Goal: Task Accomplishment & Management: Manage account settings

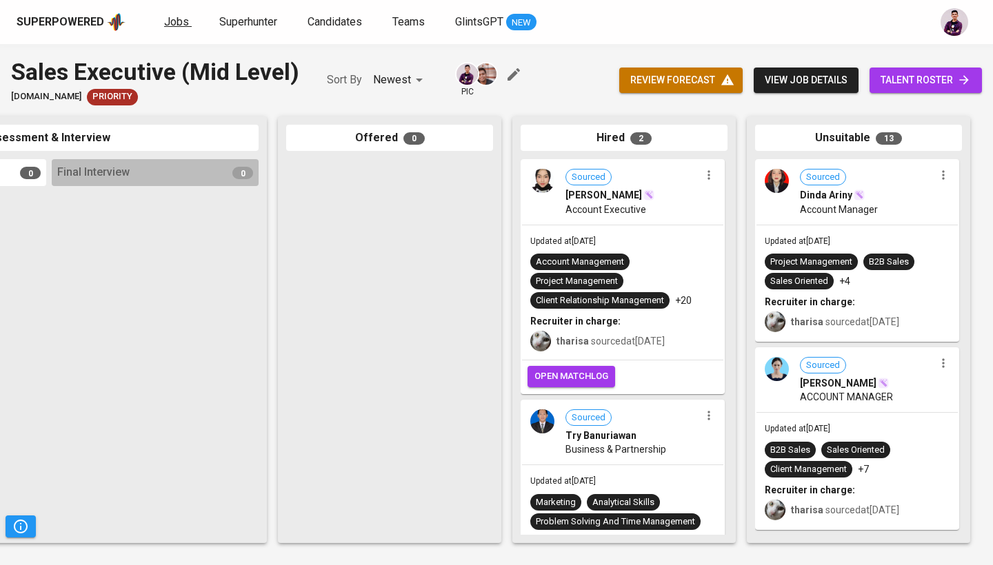
click at [183, 21] on span "Jobs" at bounding box center [176, 21] width 25 height 13
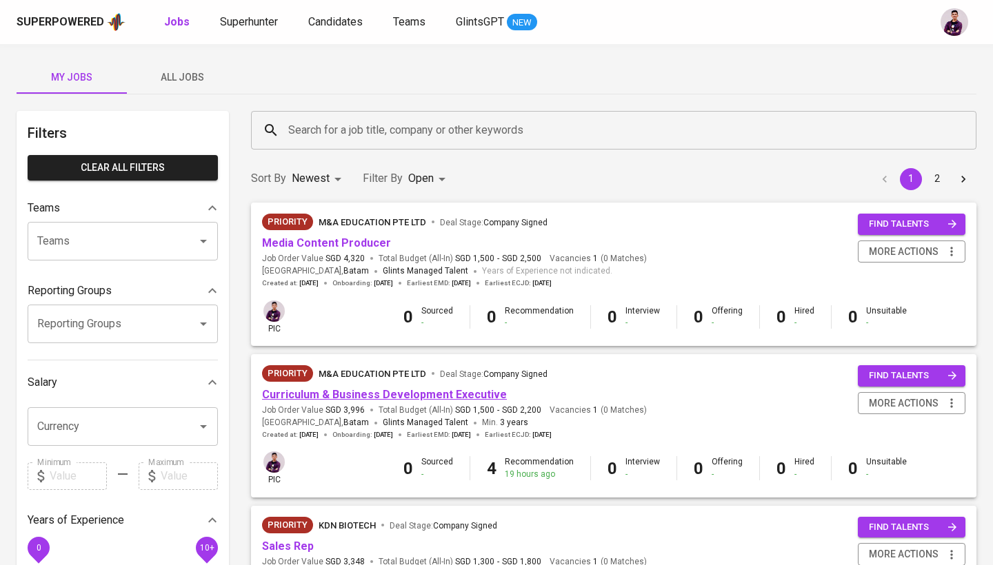
click at [365, 389] on link "Curriculum & Business Development Executive" at bounding box center [384, 394] width 245 height 13
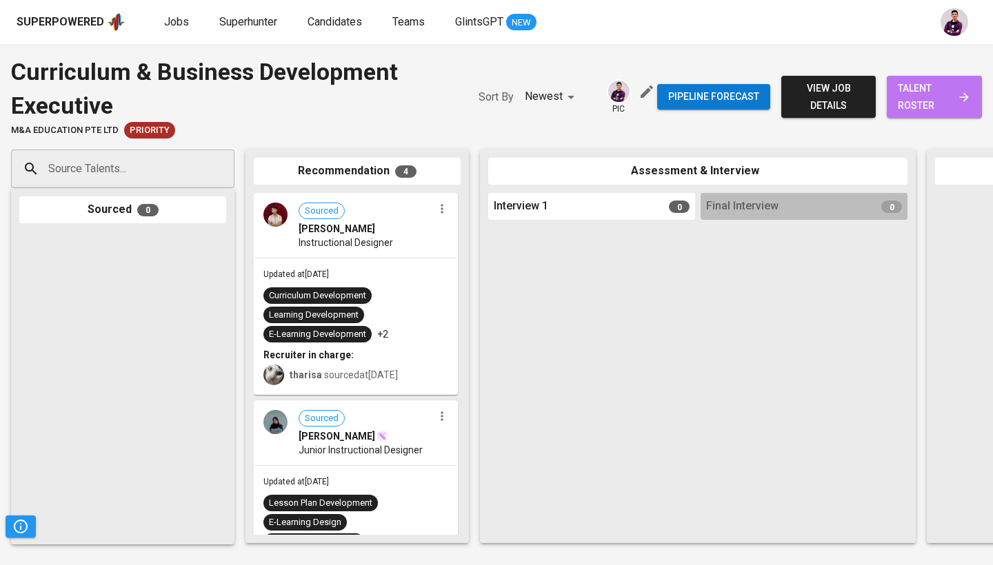
click at [943, 107] on span "talent roster" at bounding box center [934, 97] width 73 height 34
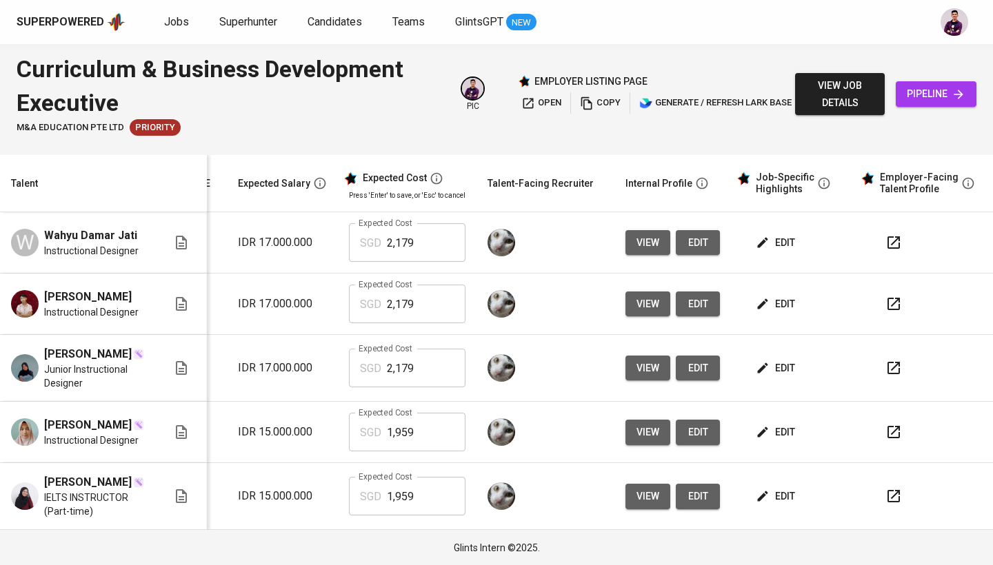
scroll to position [0, 209]
click at [887, 245] on icon "button" at bounding box center [893, 243] width 12 height 12
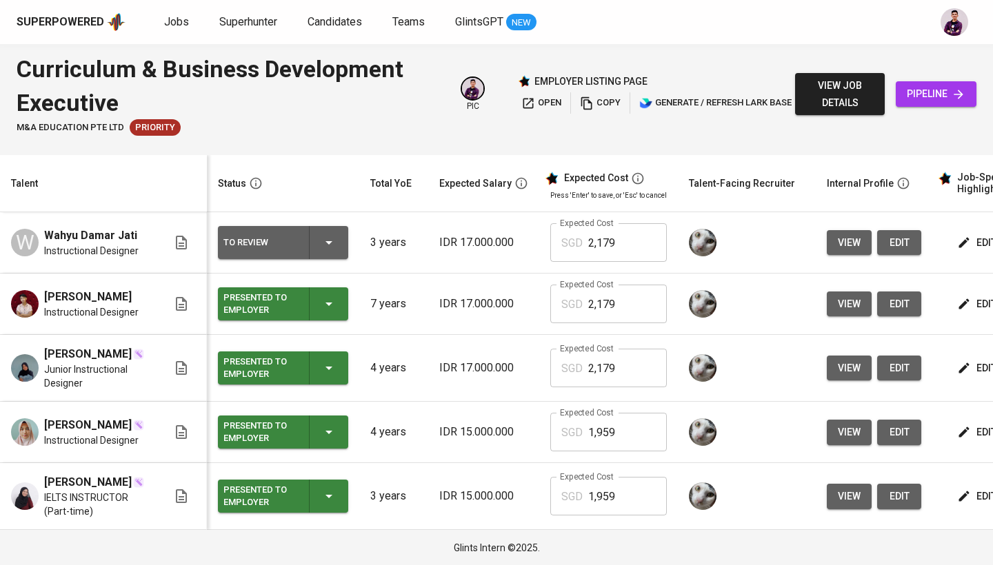
scroll to position [0, 0]
click at [342, 249] on div "To Review" at bounding box center [282, 242] width 119 height 33
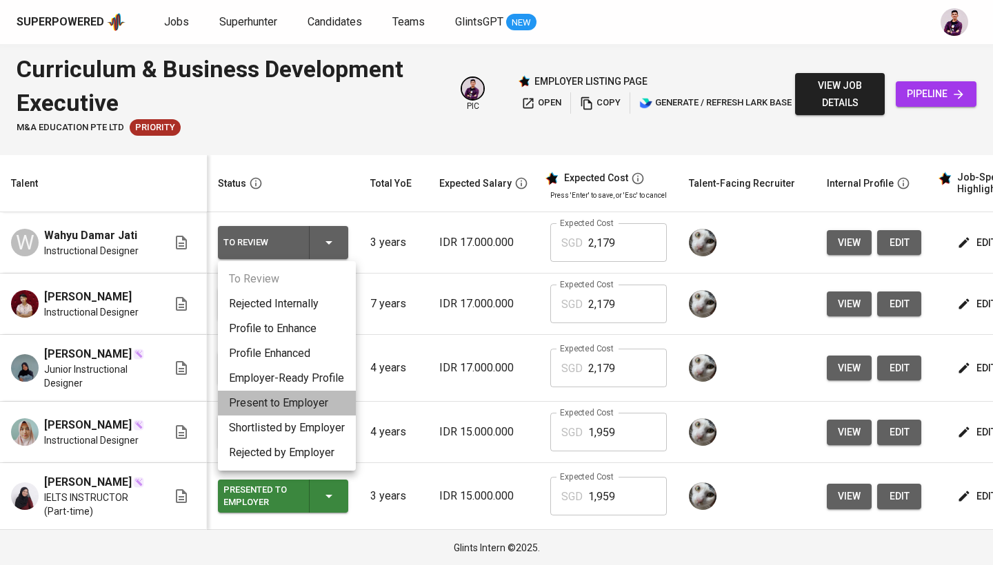
click at [314, 398] on li "Present to Employer" at bounding box center [287, 403] width 138 height 25
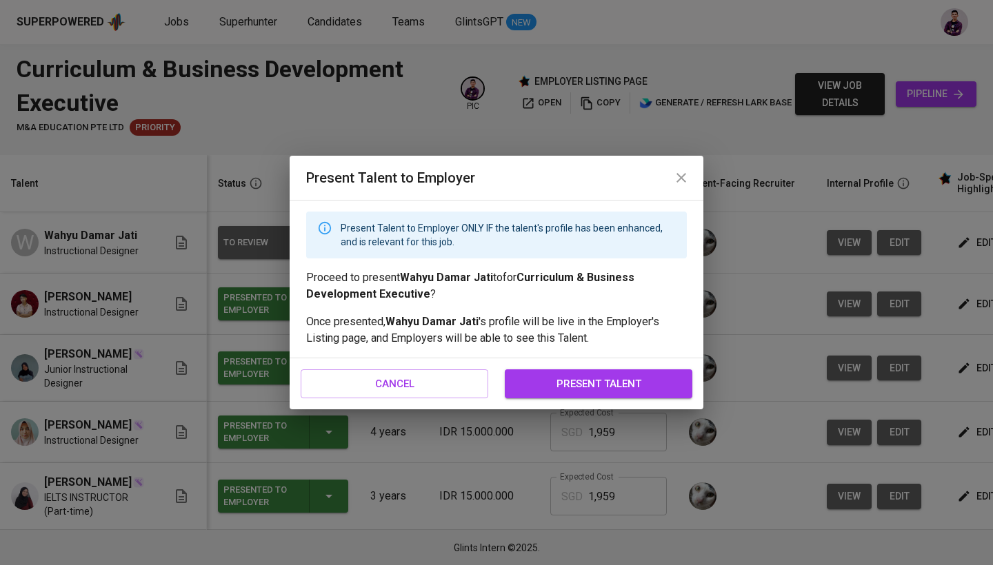
click at [596, 386] on span "present talent" at bounding box center [598, 384] width 157 height 18
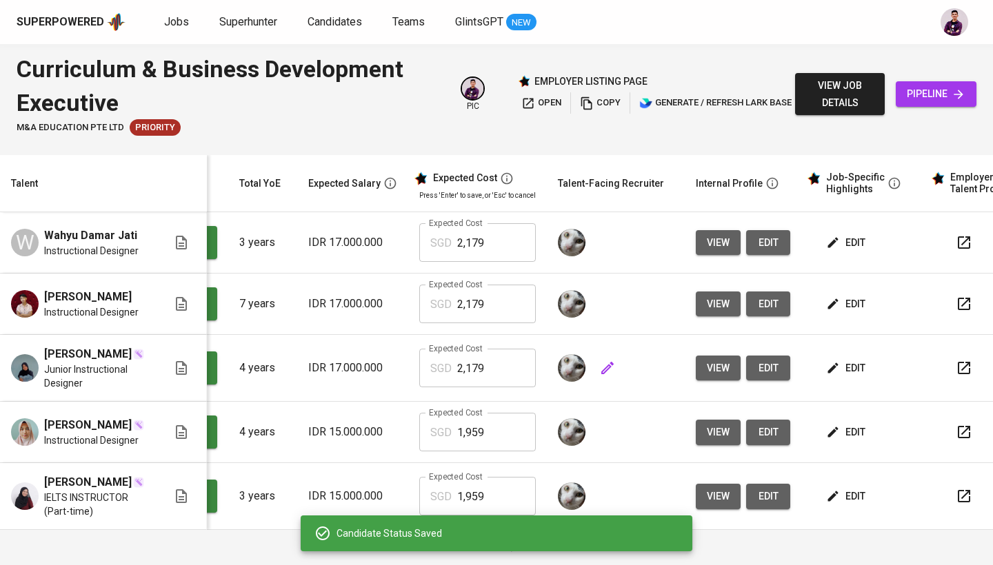
scroll to position [0, 185]
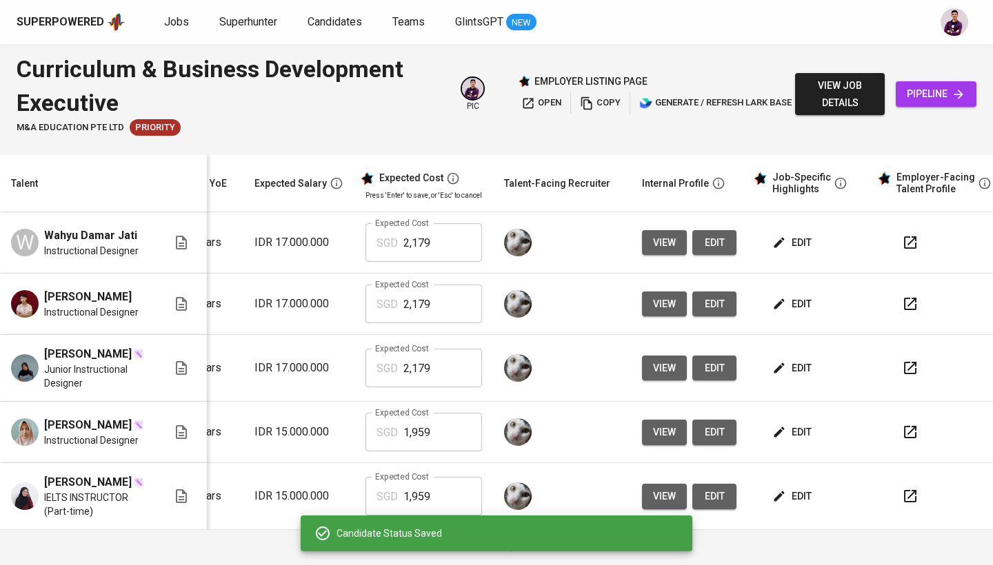
click at [787, 245] on span "edit" at bounding box center [793, 242] width 37 height 17
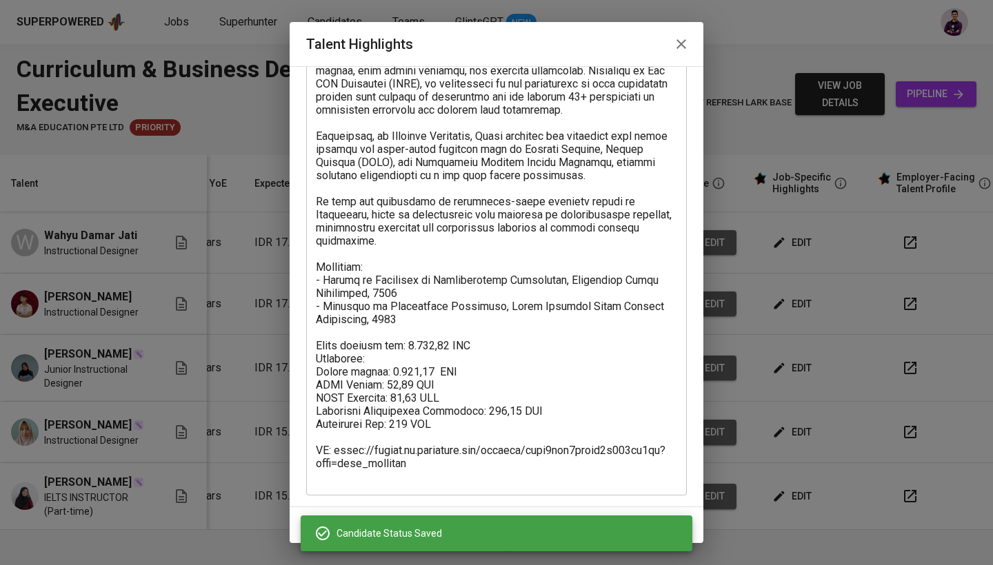
scroll to position [106, 0]
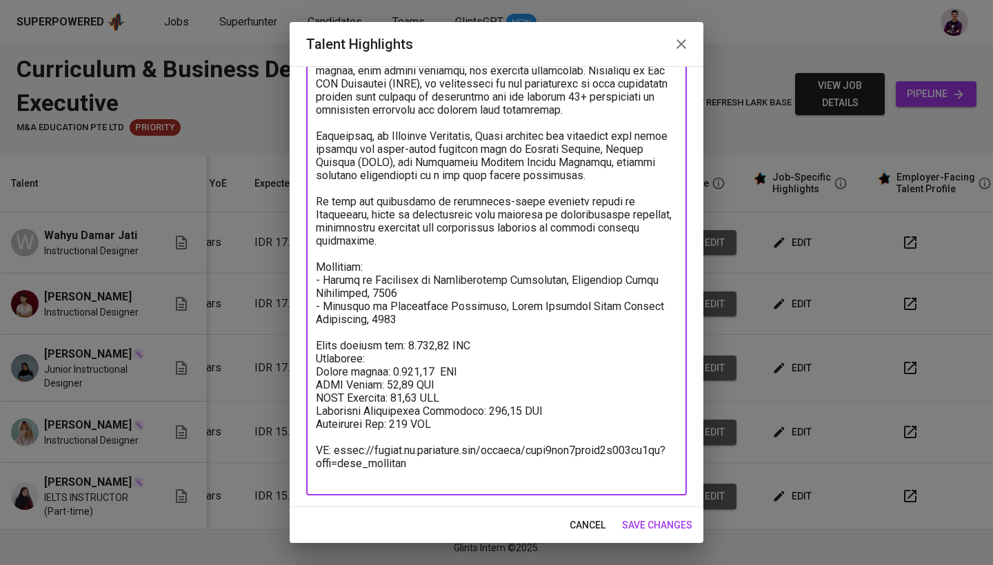
click at [406, 467] on textarea at bounding box center [496, 267] width 361 height 432
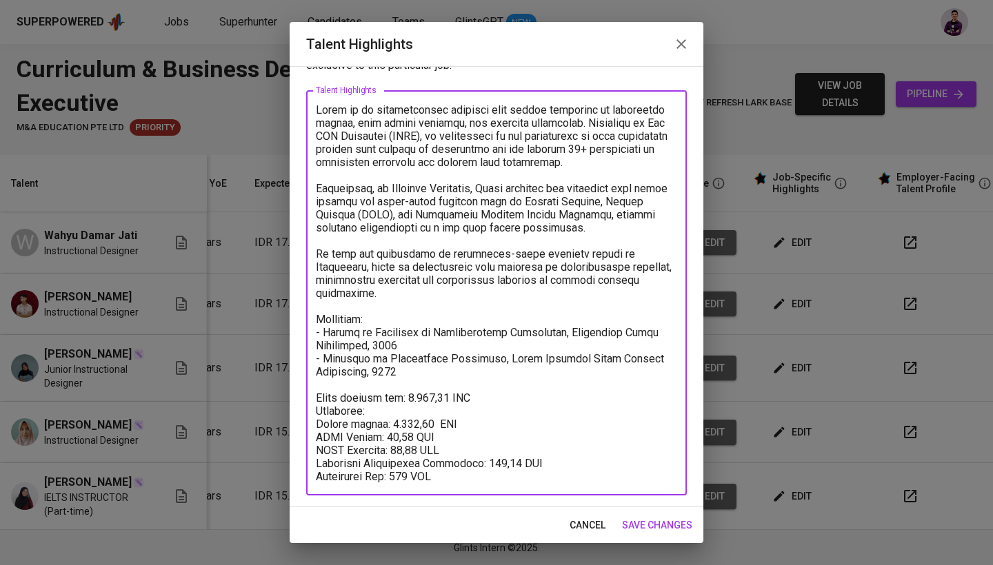
scroll to position [54, 0]
type textarea "Wahyu is an instructional designer with strong expertise in curriculum design, …"
click at [659, 525] on span "save changes" at bounding box center [657, 525] width 70 height 17
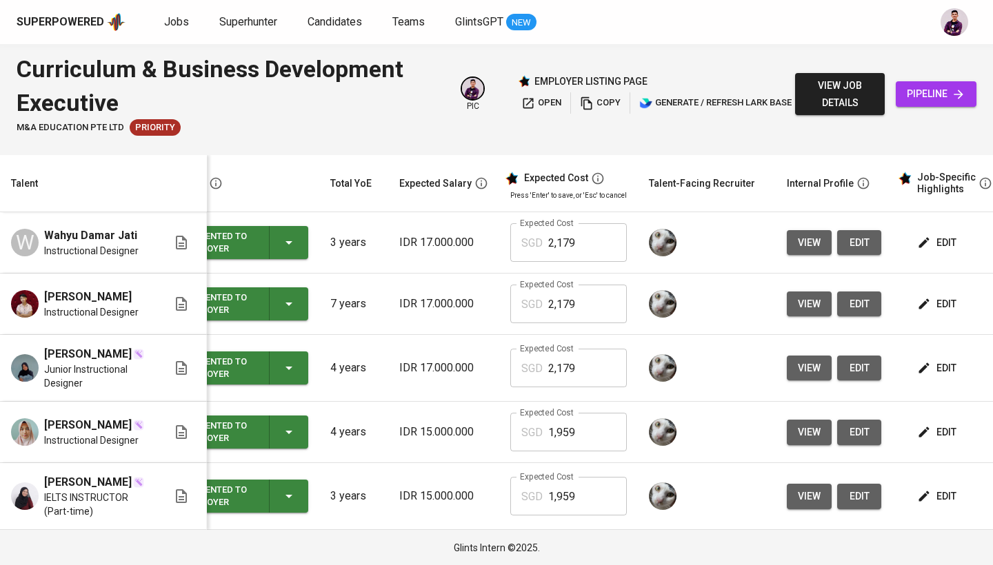
scroll to position [1, 0]
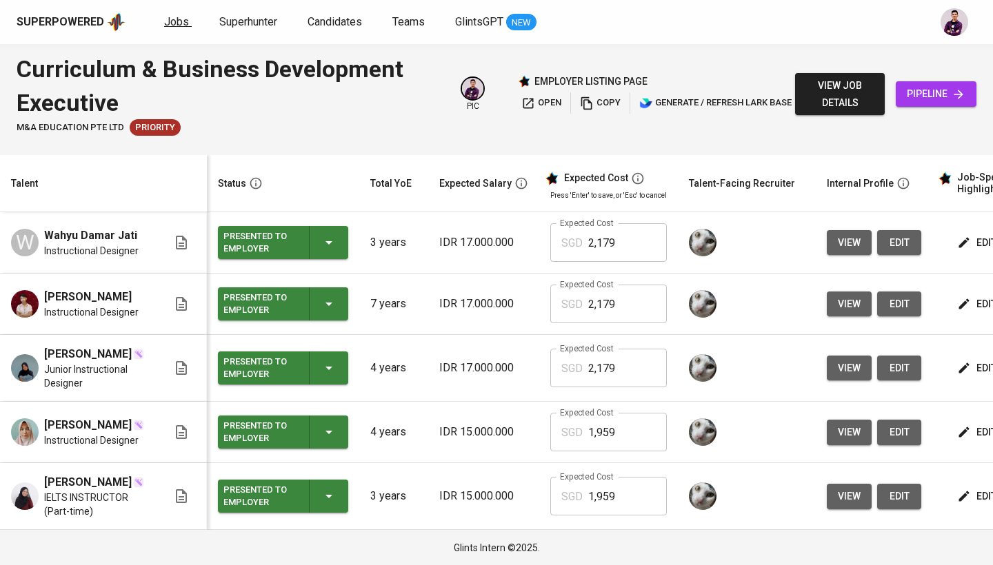
click at [179, 23] on span "Jobs" at bounding box center [176, 21] width 25 height 13
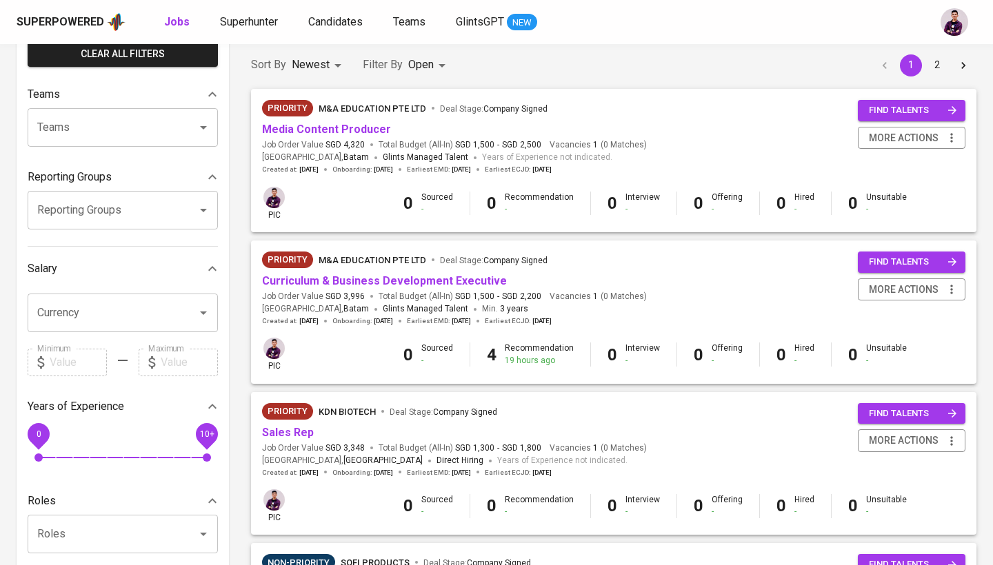
scroll to position [121, 0]
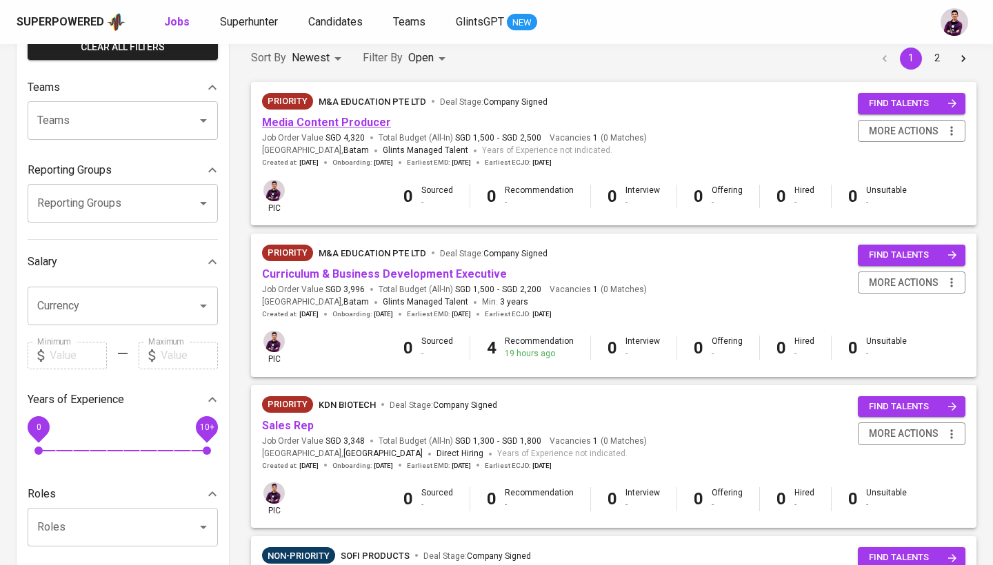
click at [351, 118] on link "Media Content Producer" at bounding box center [326, 122] width 129 height 13
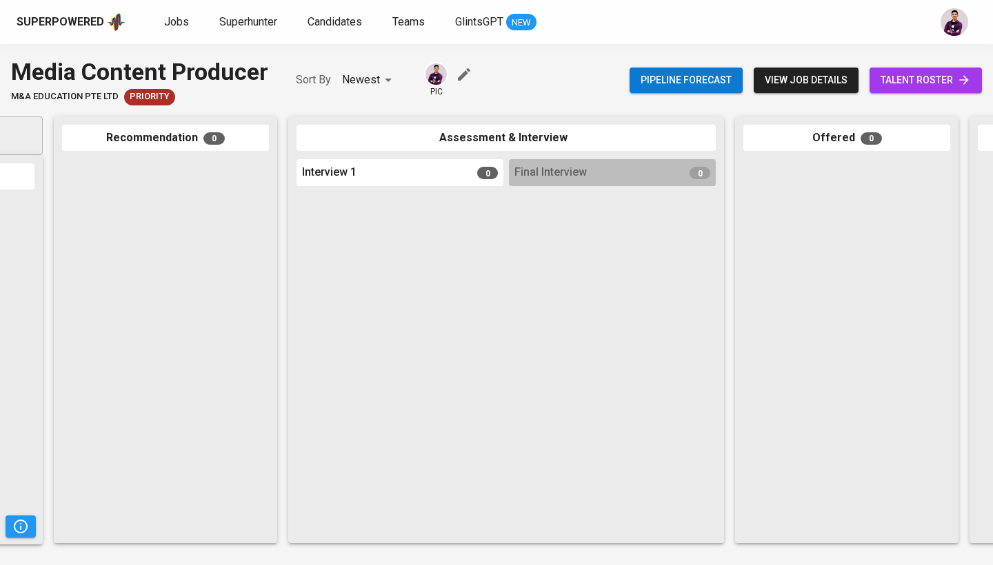
scroll to position [0, 194]
click at [930, 72] on span "talent roster" at bounding box center [926, 80] width 90 height 17
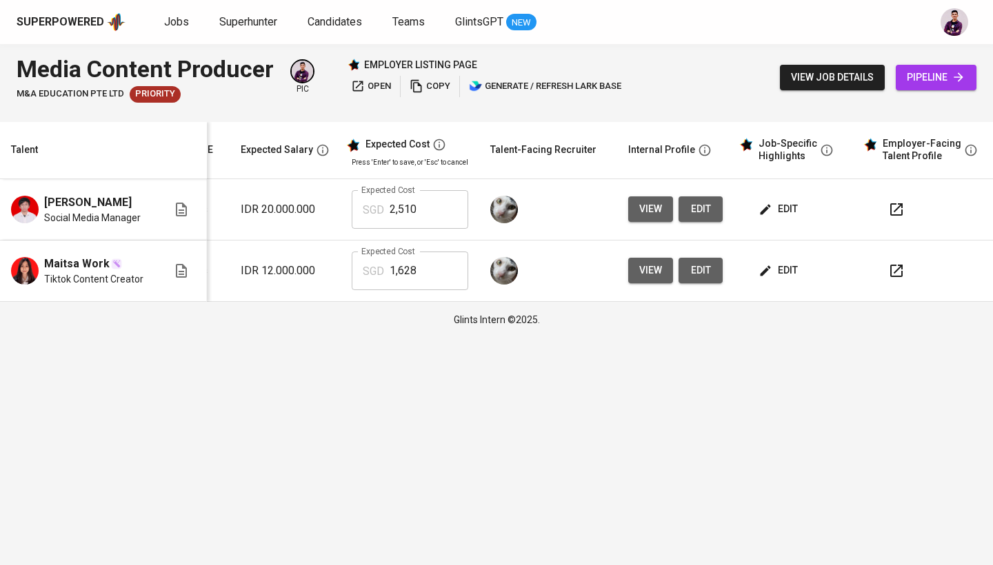
scroll to position [0, 198]
click at [787, 213] on span "edit" at bounding box center [780, 209] width 37 height 17
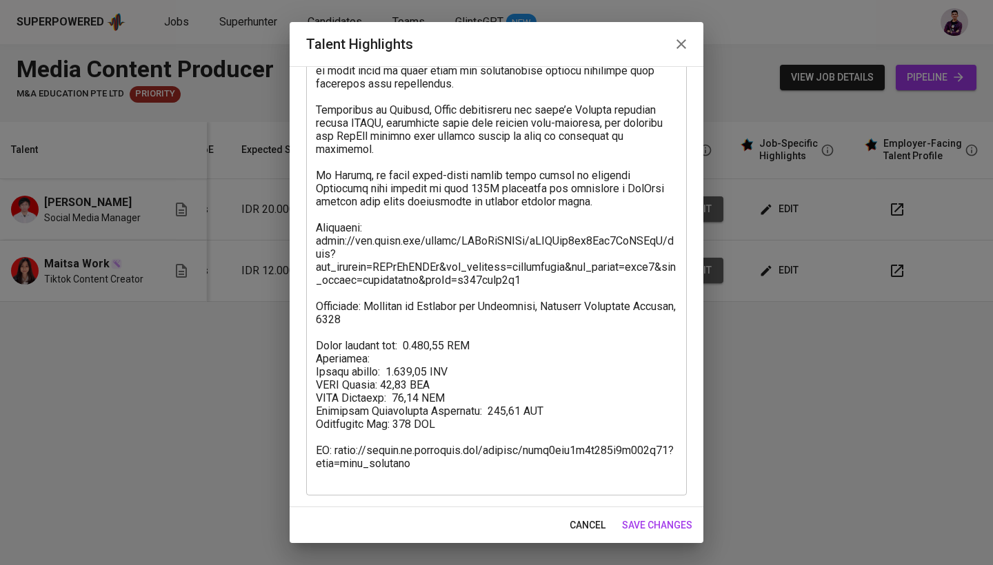
scroll to position [211, 0]
drag, startPoint x: 419, startPoint y: 484, endPoint x: 322, endPoint y: 468, distance: 98.6
click at [322, 468] on div "x Talent Highlights" at bounding box center [496, 214] width 381 height 563
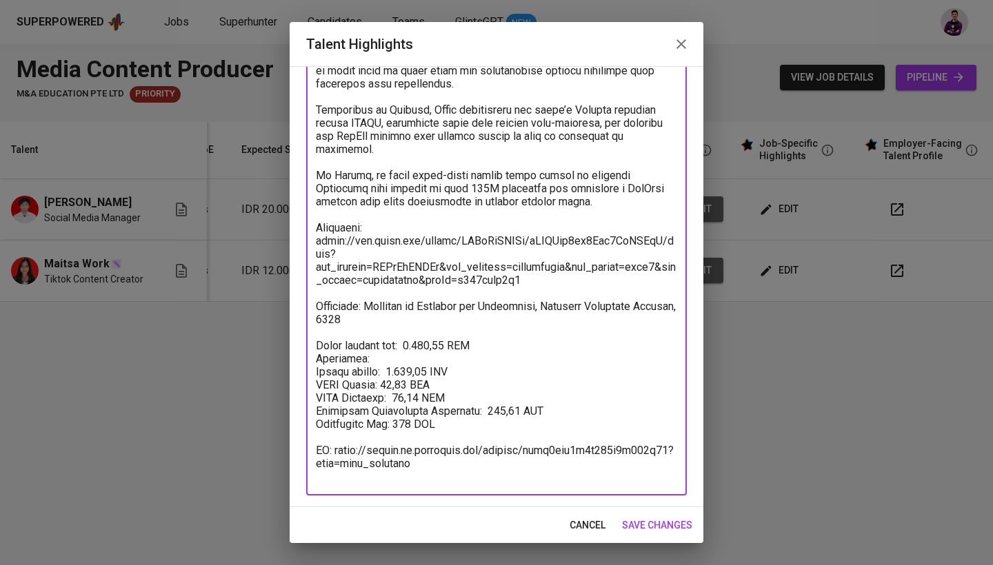
click at [412, 465] on textarea at bounding box center [496, 214] width 361 height 537
drag, startPoint x: 416, startPoint y: 476, endPoint x: 310, endPoint y: 468, distance: 106.5
click at [310, 468] on div "x Talent Highlights" at bounding box center [496, 214] width 381 height 563
click at [415, 474] on textarea at bounding box center [496, 214] width 361 height 537
drag, startPoint x: 415, startPoint y: 474, endPoint x: 297, endPoint y: 439, distance: 123.9
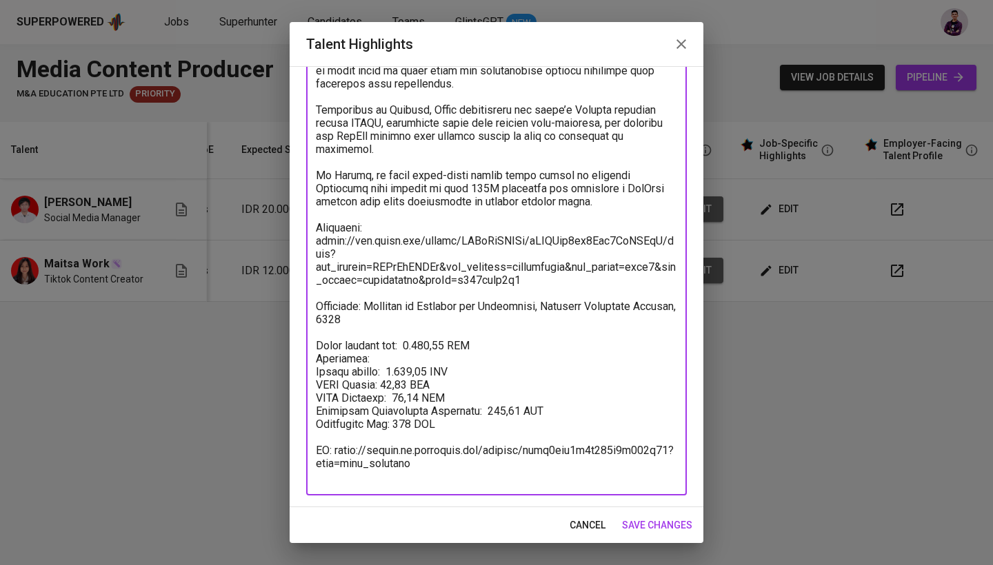
click at [297, 439] on div "Enhance the Talent's profile by adding highlights relevant to this job - accomp…" at bounding box center [497, 286] width 414 height 441
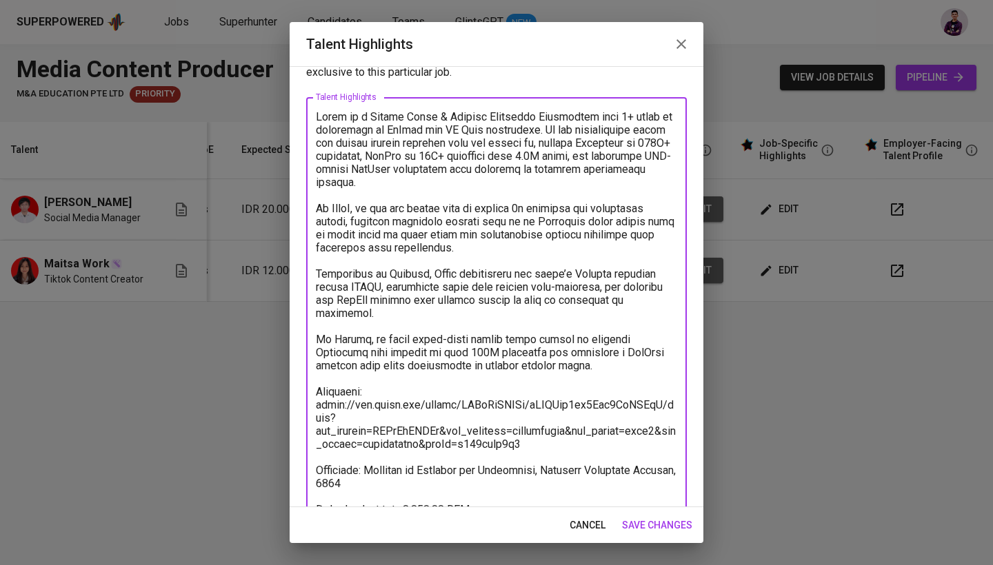
scroll to position [48, 0]
type textarea "Lorem ip d Sitame Conse & Adipisc Elitseddo Eiusmodtem inci 3+ utlab et dolorem…"
click at [674, 514] on button "save changes" at bounding box center [656, 526] width 81 height 26
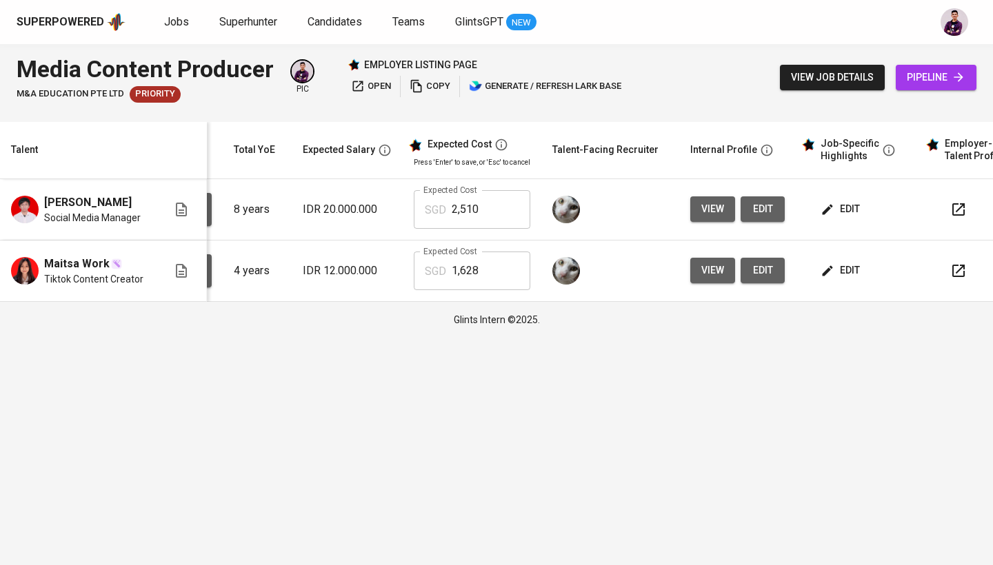
scroll to position [0, 143]
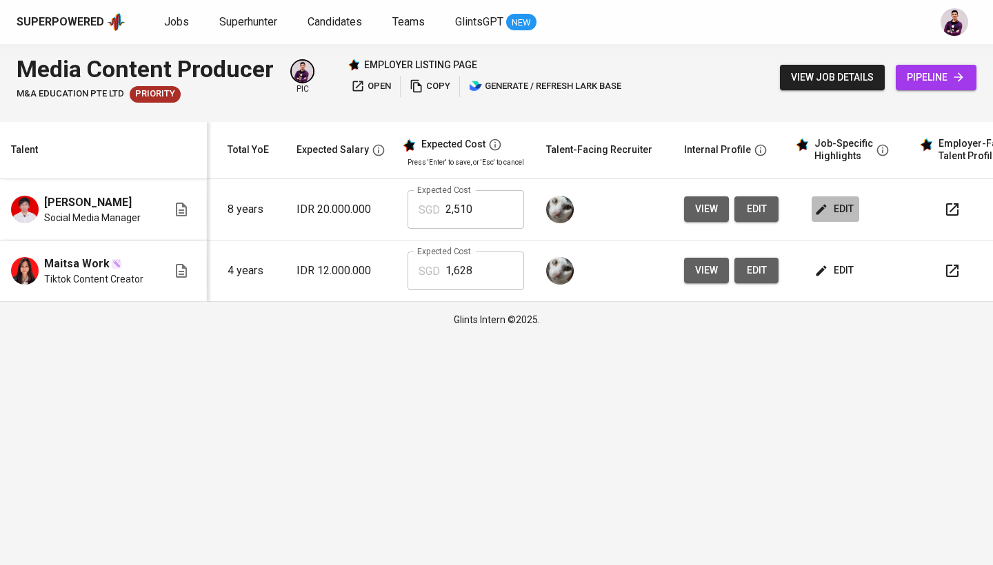
click at [830, 210] on span "edit" at bounding box center [835, 209] width 37 height 17
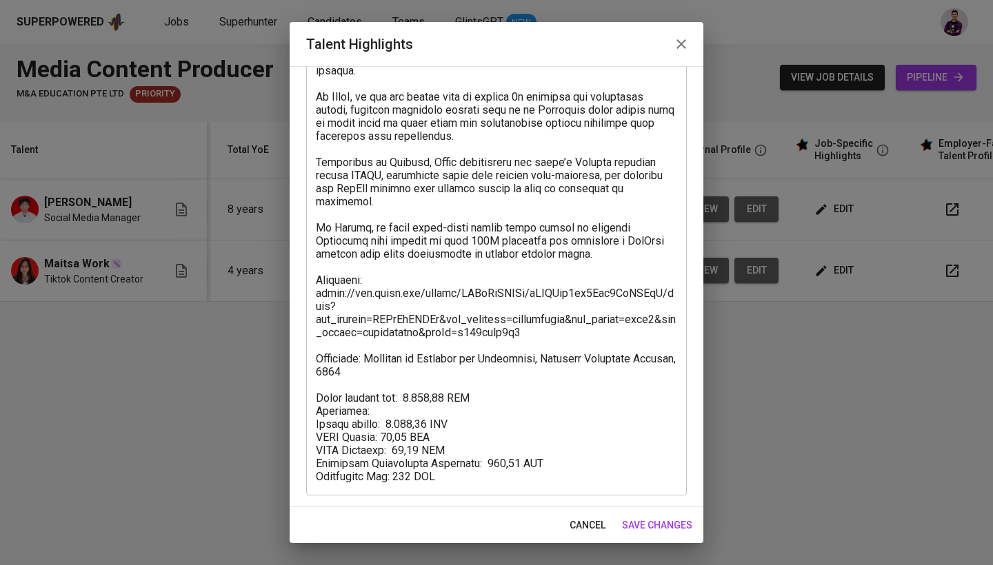
scroll to position [159, 0]
click at [477, 456] on textarea at bounding box center [496, 241] width 361 height 485
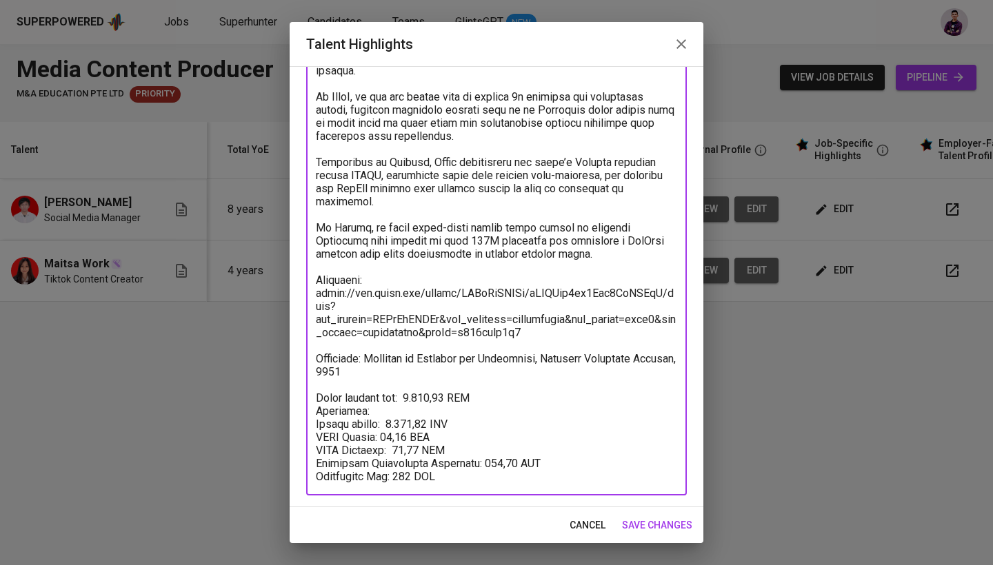
type textarea "Lorem ip d Sitame Conse & Adipisc Elitseddo Eiusmodtem inci 3+ utlab et dolorem…"
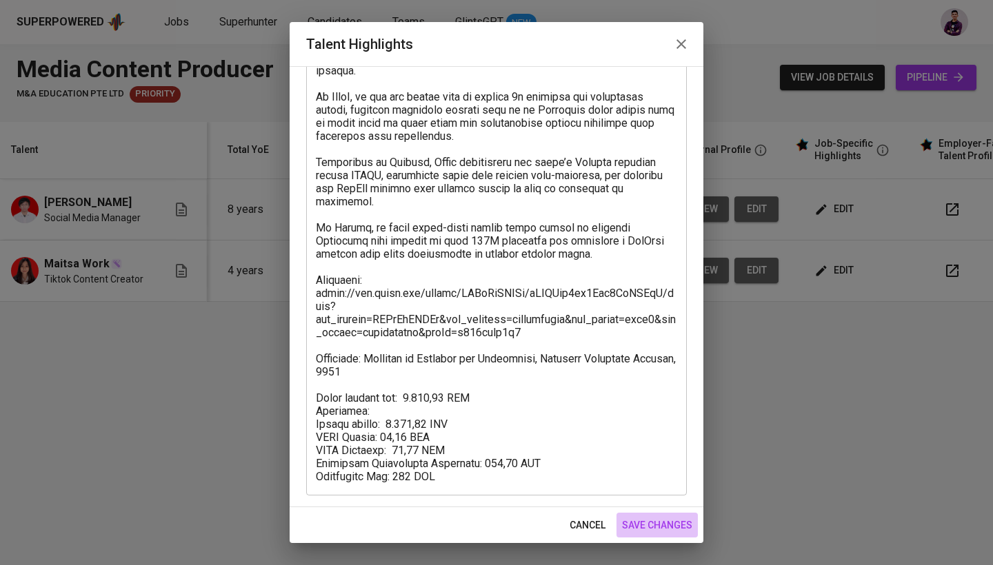
click at [668, 525] on span "save changes" at bounding box center [657, 525] width 70 height 17
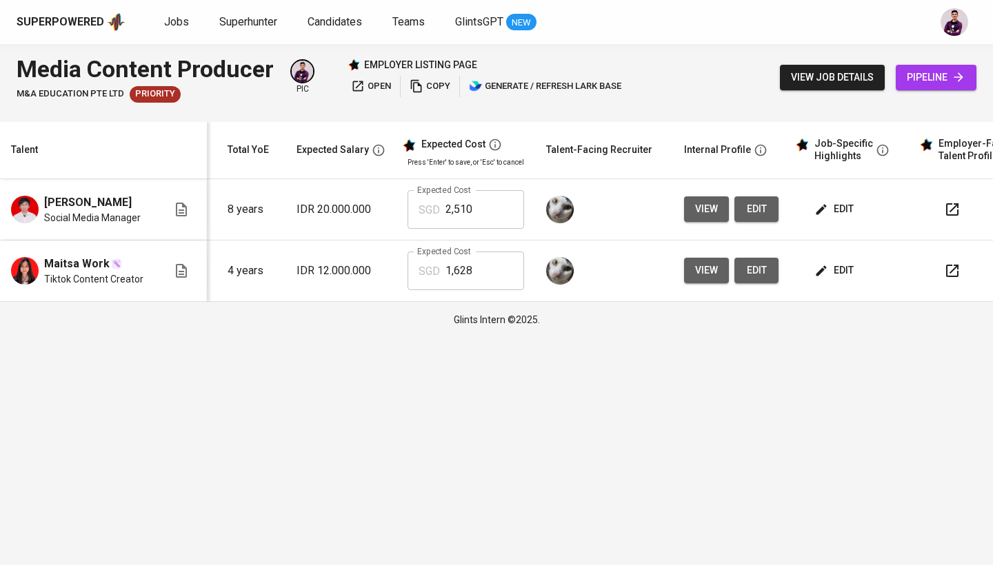
click at [828, 274] on span "edit" at bounding box center [835, 270] width 37 height 17
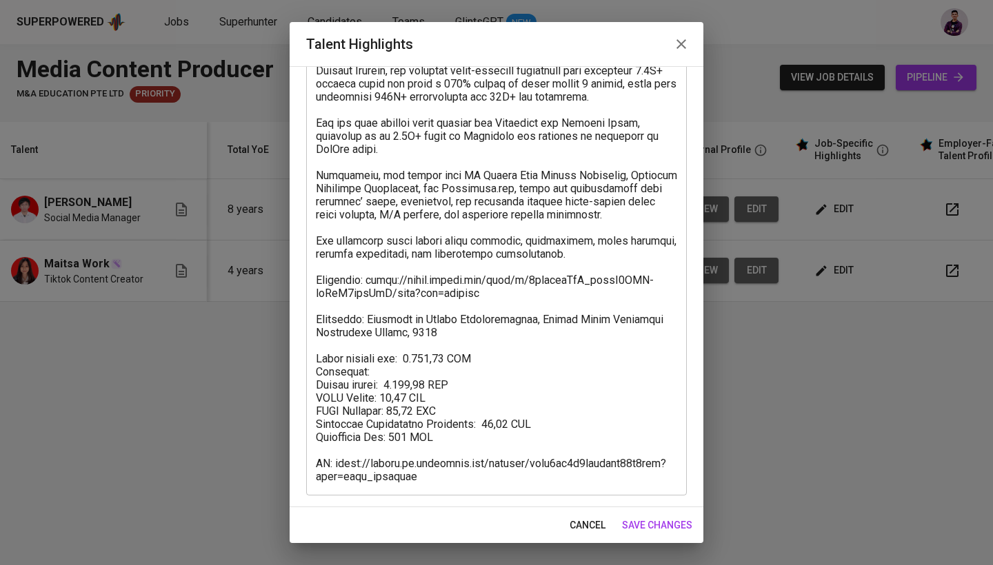
scroll to position [119, 0]
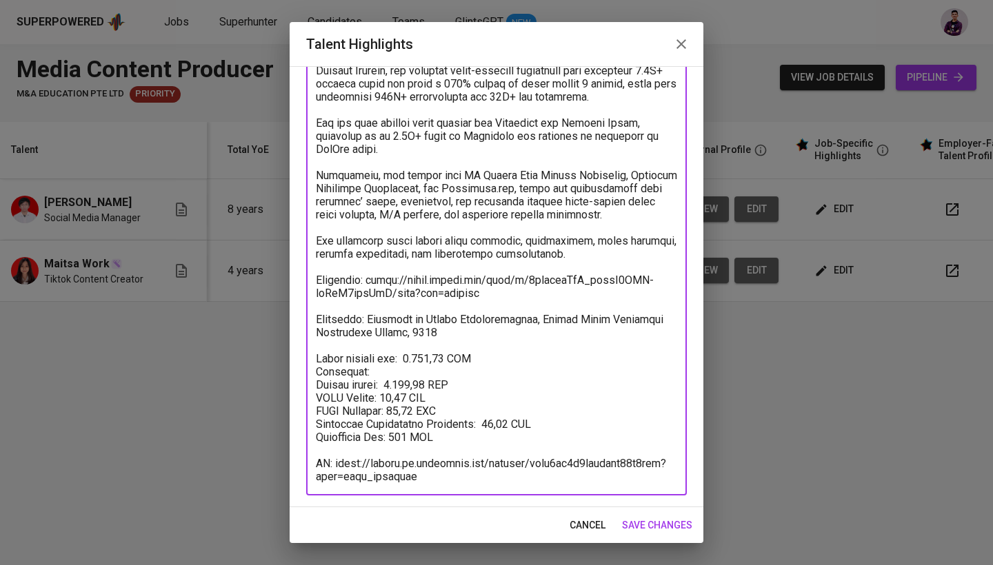
click at [381, 381] on textarea at bounding box center [496, 260] width 361 height 445
click at [408, 359] on textarea at bounding box center [496, 260] width 361 height 445
drag, startPoint x: 419, startPoint y: 474, endPoint x: 290, endPoint y: 463, distance: 129.4
click at [290, 463] on div "Enhance the Talent's profile by adding highlights relevant to this job - accomp…" at bounding box center [497, 286] width 414 height 441
click at [360, 465] on textarea at bounding box center [496, 260] width 361 height 445
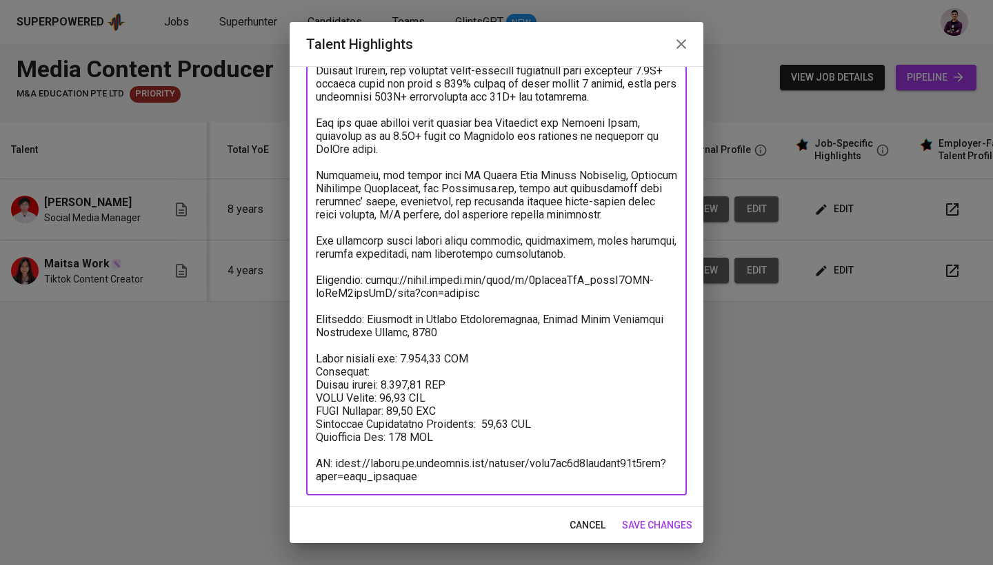
drag, startPoint x: 335, startPoint y: 462, endPoint x: 414, endPoint y: 476, distance: 80.6
click at [414, 476] on textarea at bounding box center [496, 260] width 361 height 445
click at [416, 470] on textarea at bounding box center [496, 260] width 361 height 445
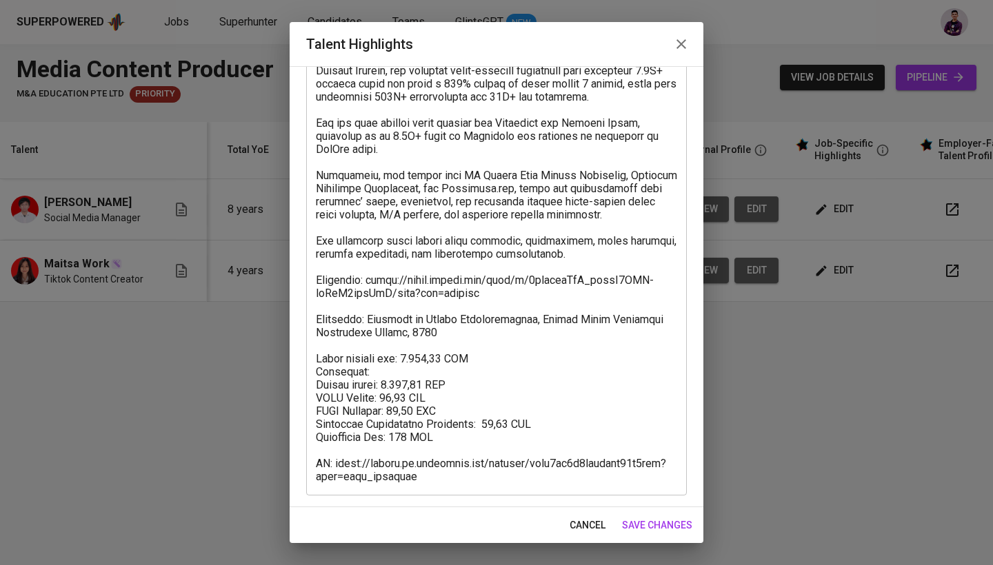
drag, startPoint x: 434, startPoint y: 485, endPoint x: 321, endPoint y: 454, distance: 117.3
click at [321, 454] on div "x Talent Highlights" at bounding box center [496, 260] width 381 height 471
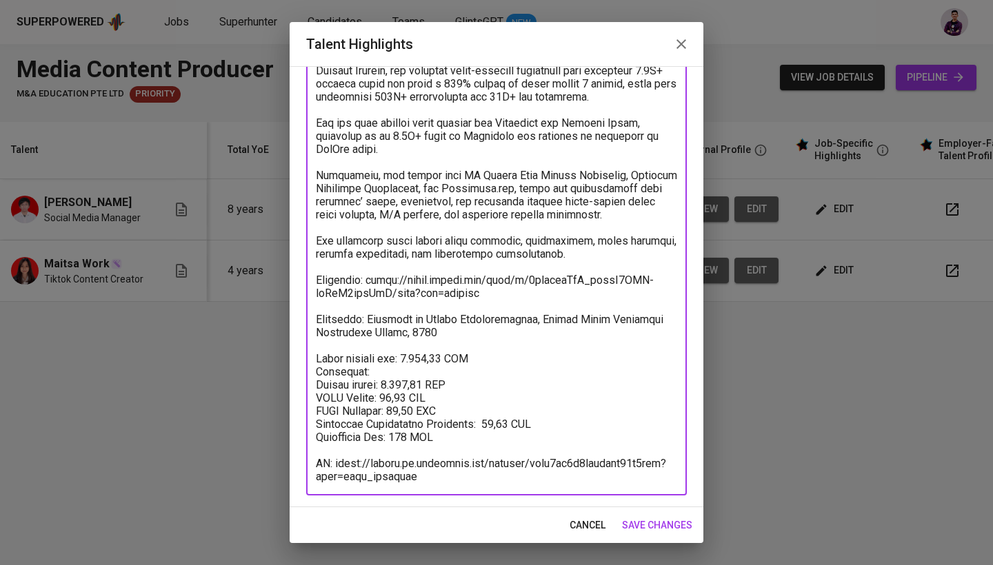
click at [350, 475] on textarea at bounding box center [496, 260] width 361 height 445
drag, startPoint x: 419, startPoint y: 476, endPoint x: 310, endPoint y: 457, distance: 110.5
click at [310, 457] on div "x Talent Highlights" at bounding box center [496, 260] width 381 height 471
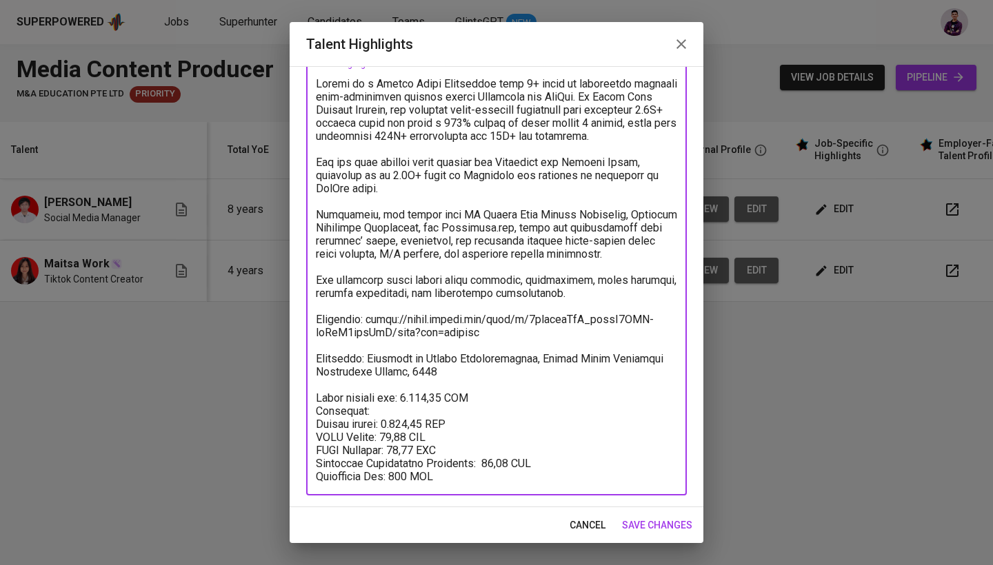
scroll to position [80, 0]
type textarea "Loremi do s Ametco Adipi Elitseddoe temp 8+ incid ut laboreetdo magnaali enim-a…"
click at [650, 524] on span "save changes" at bounding box center [657, 525] width 70 height 17
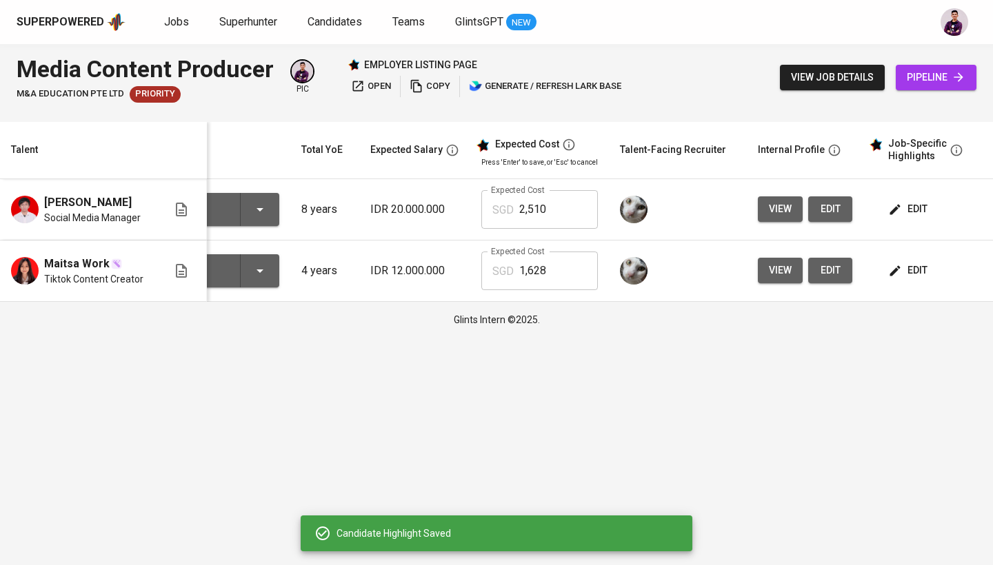
scroll to position [0, 0]
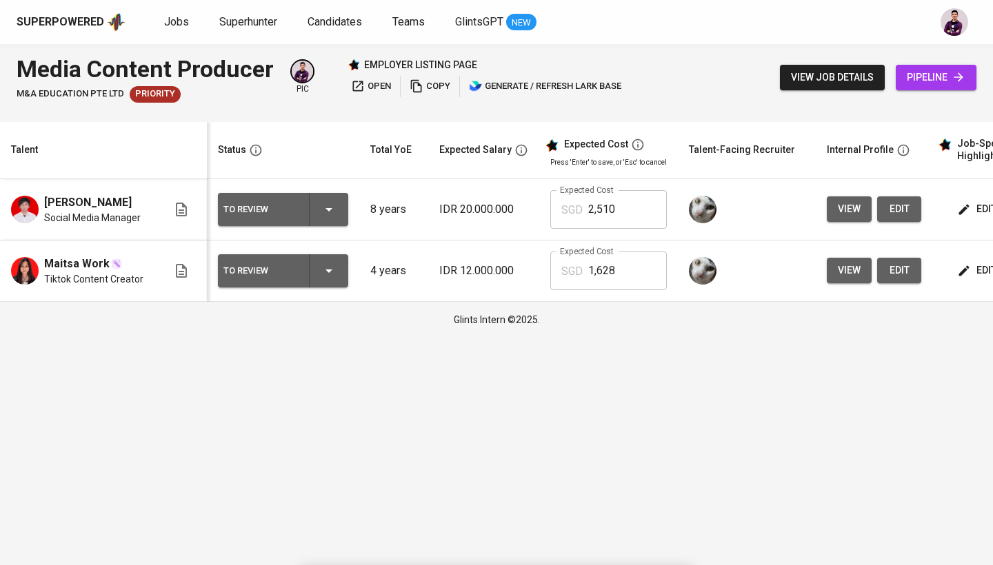
click at [336, 220] on div "To Review" at bounding box center [282, 209] width 119 height 33
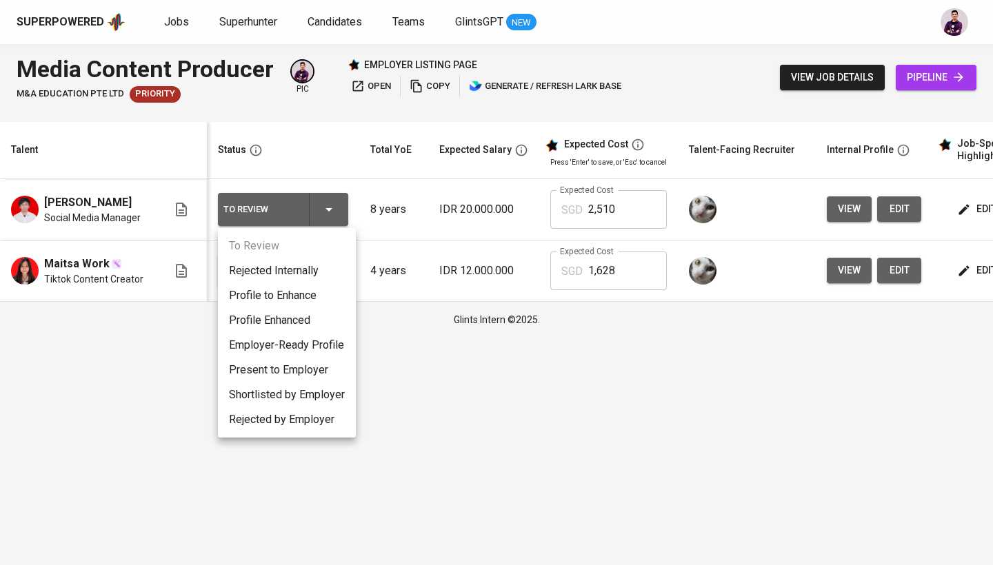
click at [313, 372] on li "Present to Employer" at bounding box center [287, 370] width 138 height 25
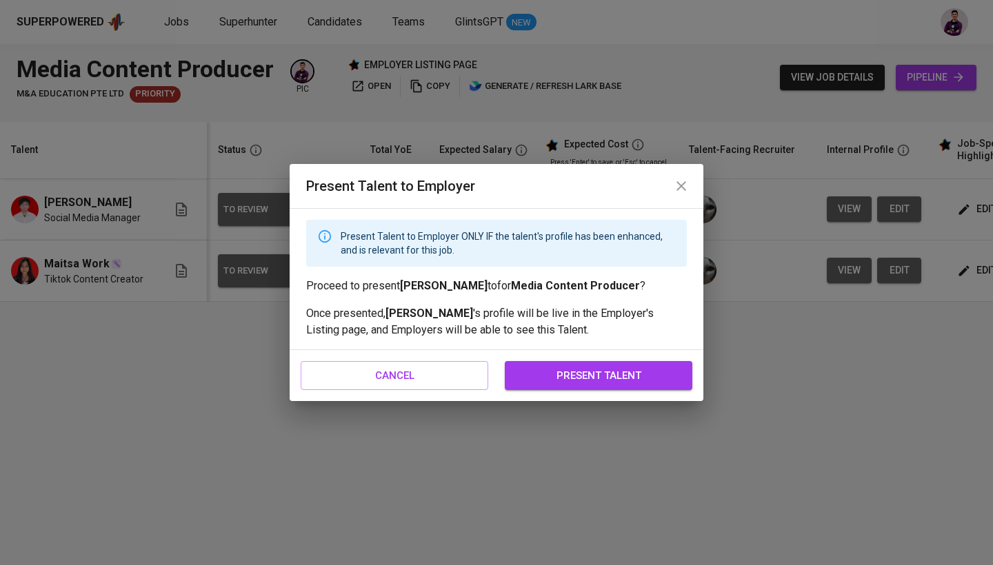
click at [585, 364] on button "present talent" at bounding box center [599, 375] width 188 height 29
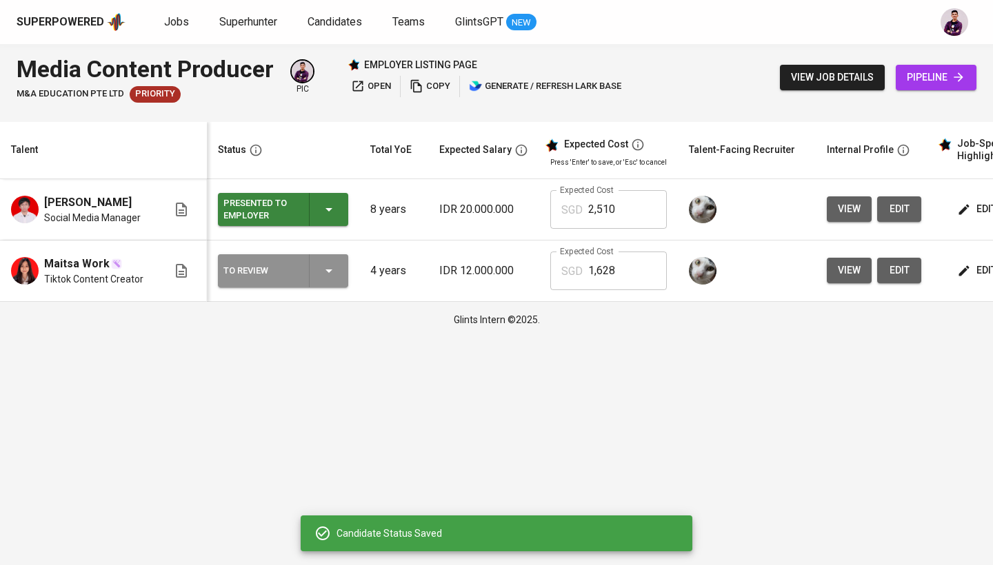
click at [325, 273] on icon "button" at bounding box center [329, 271] width 17 height 17
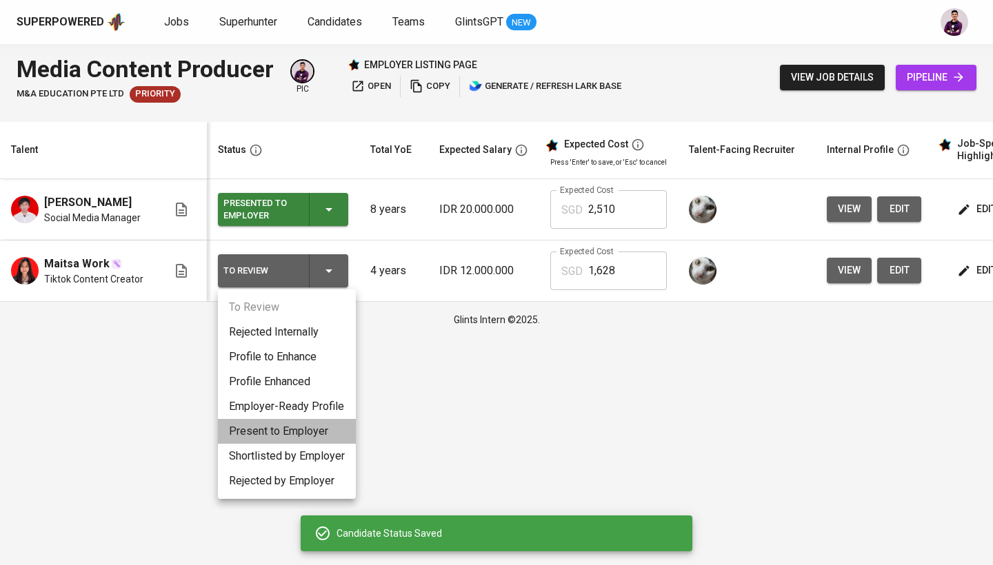
click at [324, 430] on li "Present to Employer" at bounding box center [287, 431] width 138 height 25
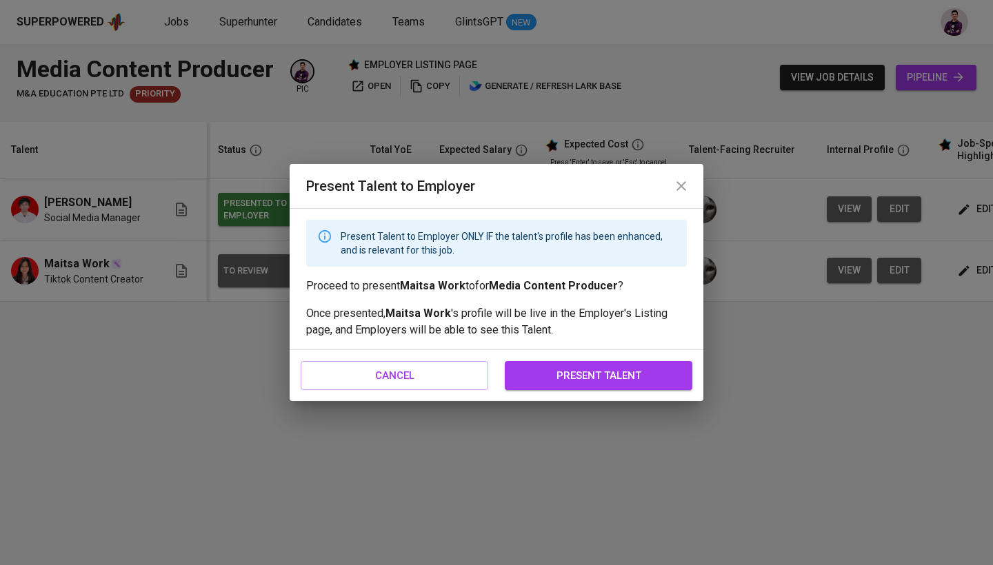
click at [636, 379] on span "present talent" at bounding box center [598, 376] width 157 height 18
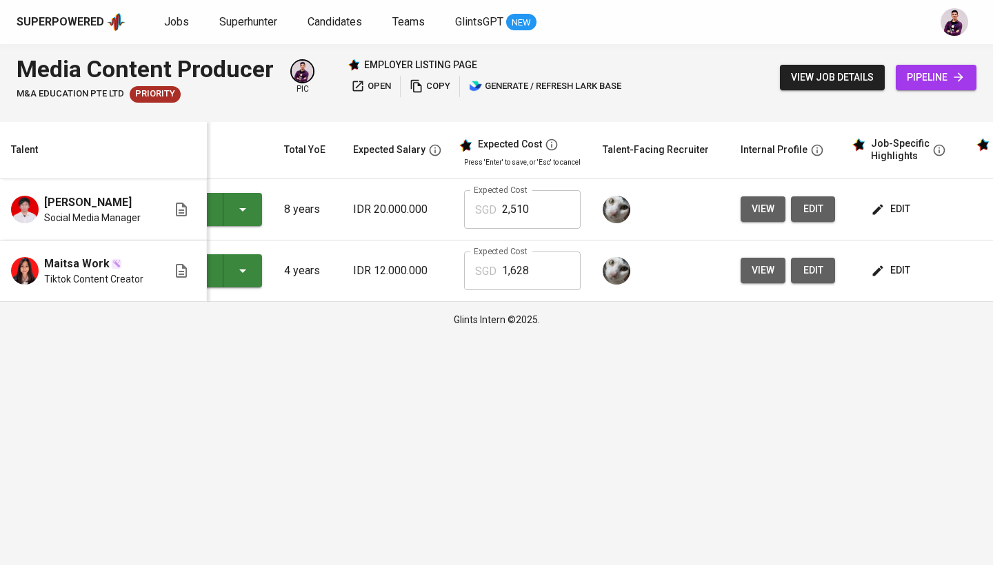
scroll to position [0, 101]
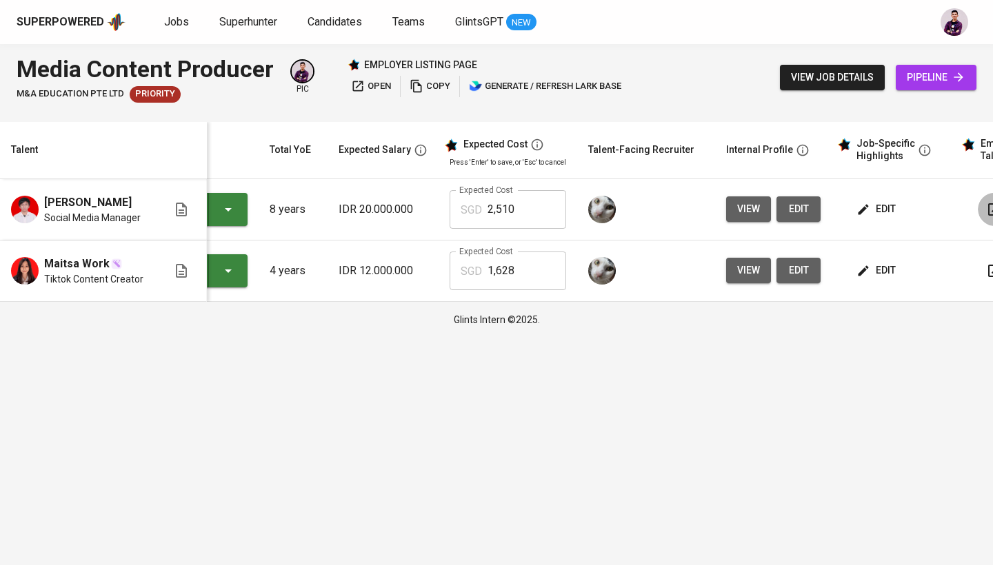
click at [978, 212] on button "button" at bounding box center [994, 209] width 33 height 33
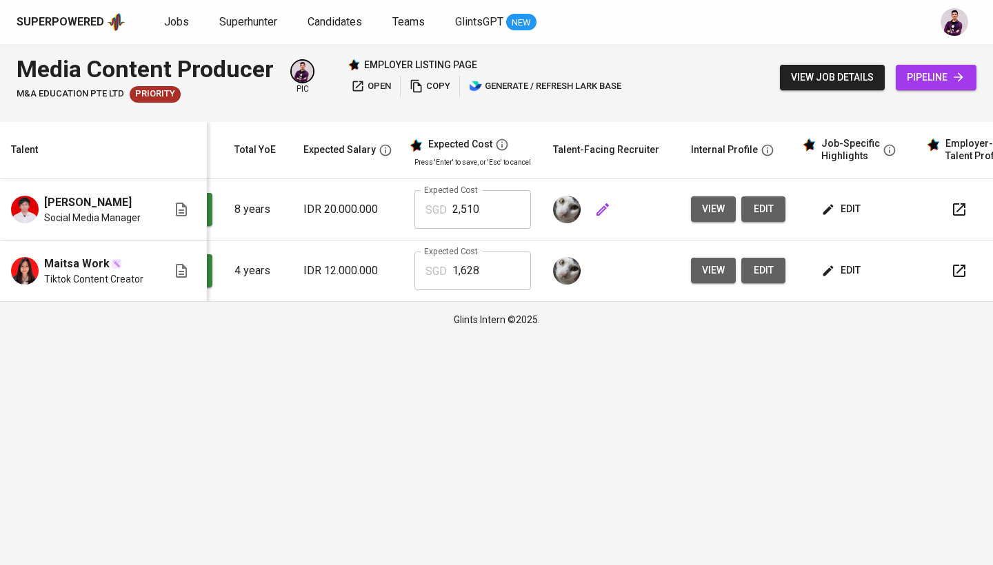
scroll to position [0, 138]
